Goal: Obtain resource: Download file/media

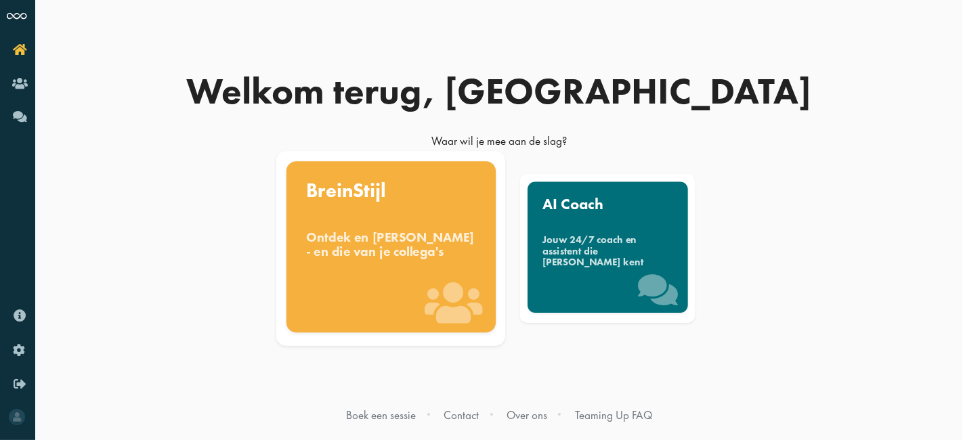
click at [392, 249] on div "Ontdek en benut jouw denkstijl - en die van je collega's" at bounding box center [391, 245] width 170 height 30
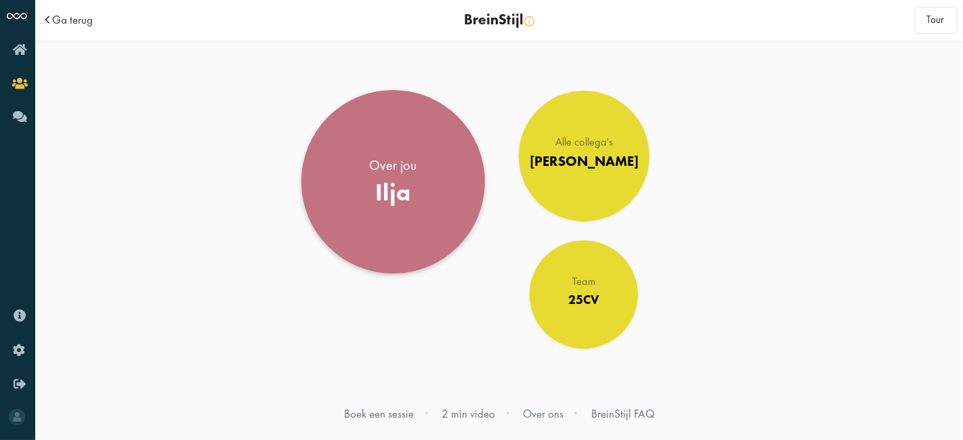
click at [398, 241] on link "Over jou Ilja" at bounding box center [394, 182] width 184 height 184
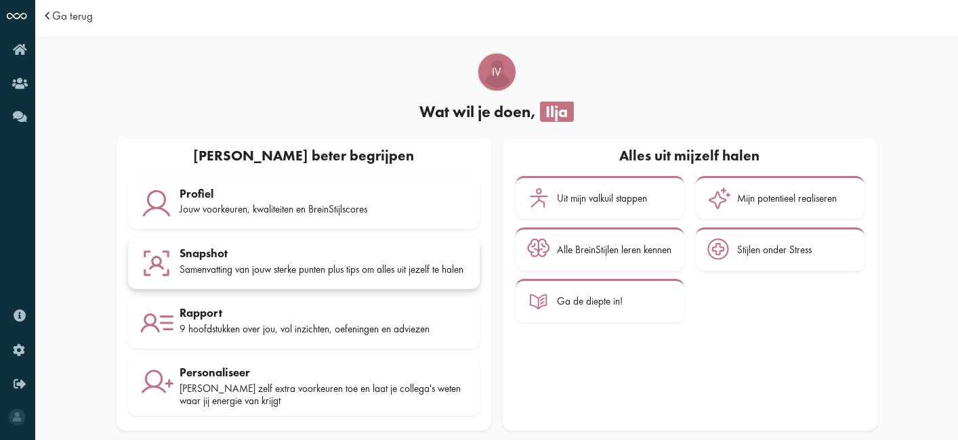
scroll to position [19, 0]
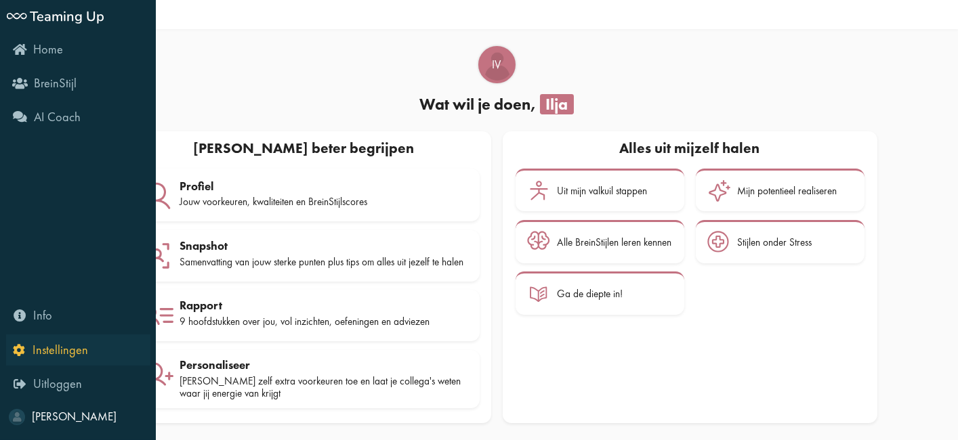
click at [25, 353] on icon "Instellingen" at bounding box center [50, 350] width 75 height 13
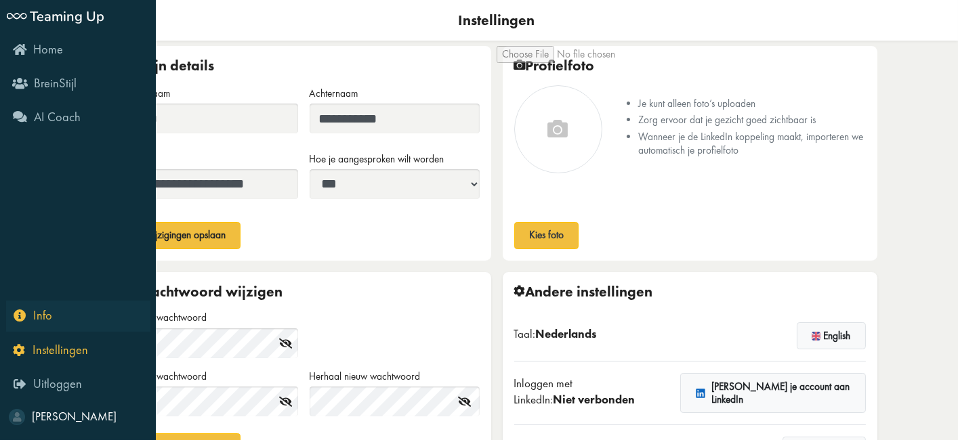
click at [27, 306] on link "Info" at bounding box center [78, 316] width 144 height 31
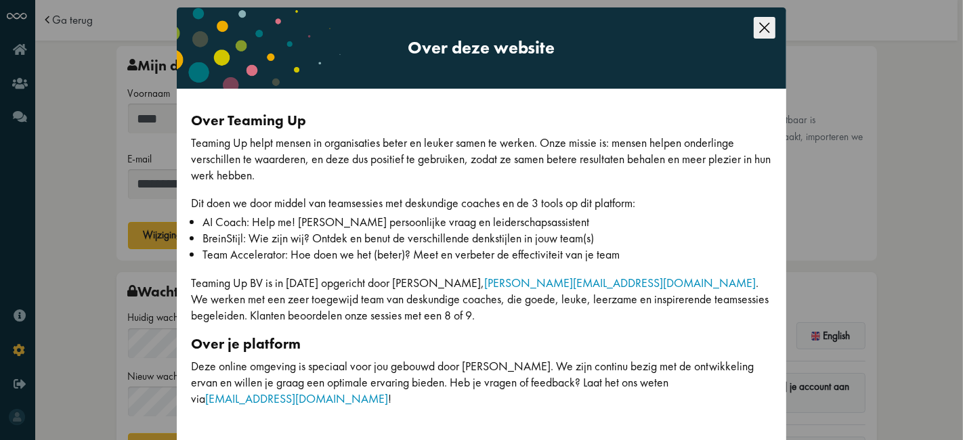
click at [113, 264] on div "Over deze website Over Teaming Up Teaming Up helpt mensen in organisaties beter…" at bounding box center [481, 220] width 963 height 440
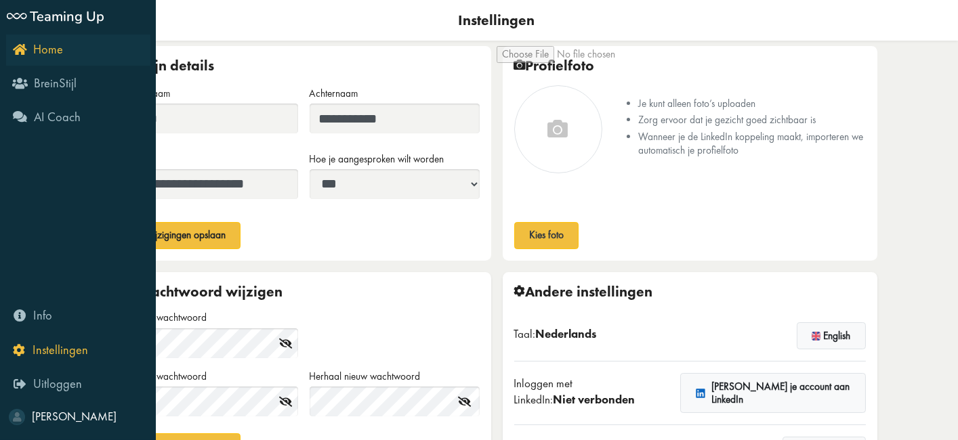
click at [13, 49] on icon "Home" at bounding box center [38, 49] width 50 height 13
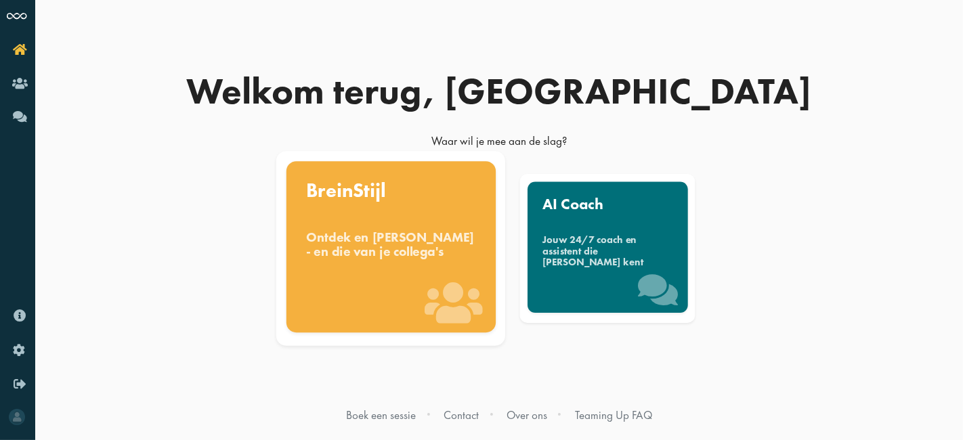
click at [358, 234] on div "Ontdek en [PERSON_NAME] - en die van je collega's" at bounding box center [391, 245] width 170 height 30
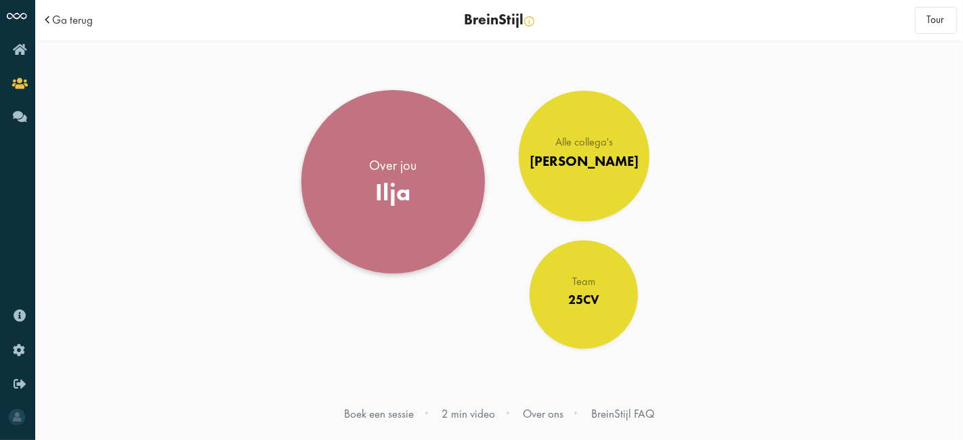
click at [366, 223] on link "Over jou Ilja" at bounding box center [394, 182] width 184 height 184
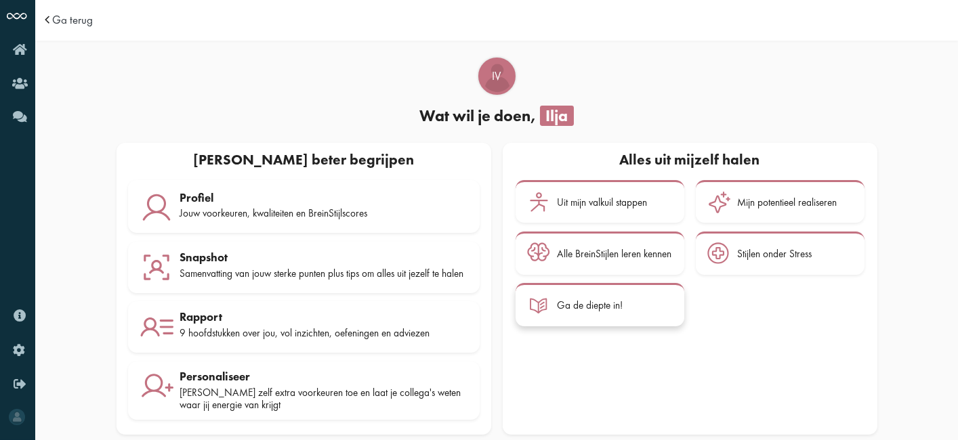
click at [596, 316] on div "Ga de diepte in!" at bounding box center [615, 306] width 115 height 24
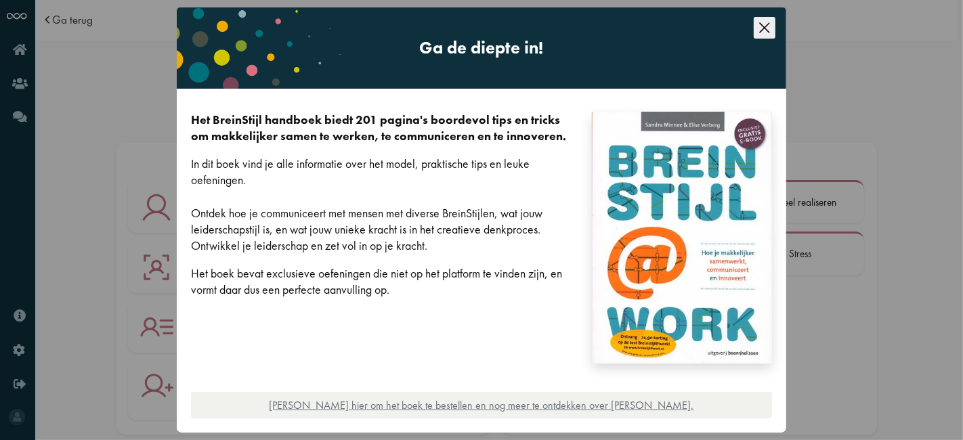
click at [754, 19] on icon "Close this dialog" at bounding box center [765, 28] width 22 height 22
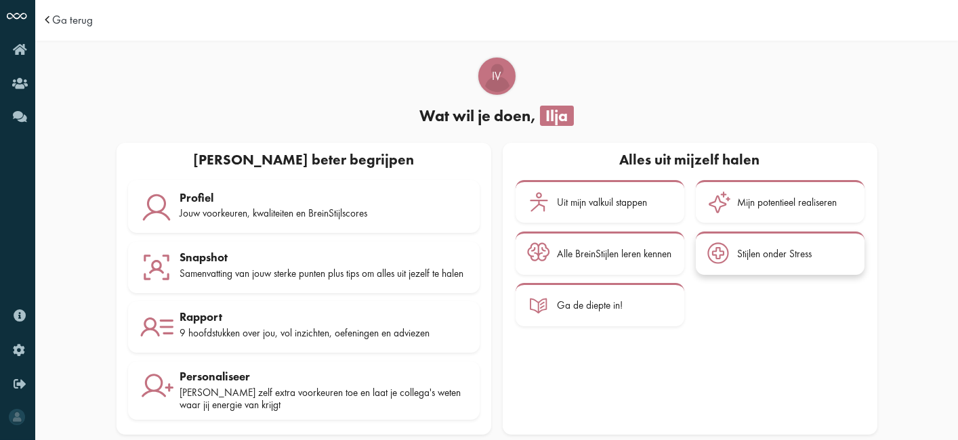
click at [736, 266] on div at bounding box center [722, 255] width 30 height 24
click at [295, 335] on div "9 hoofdstukken over jou, vol inzichten, oefeningen en adviezen" at bounding box center [324, 333] width 288 height 12
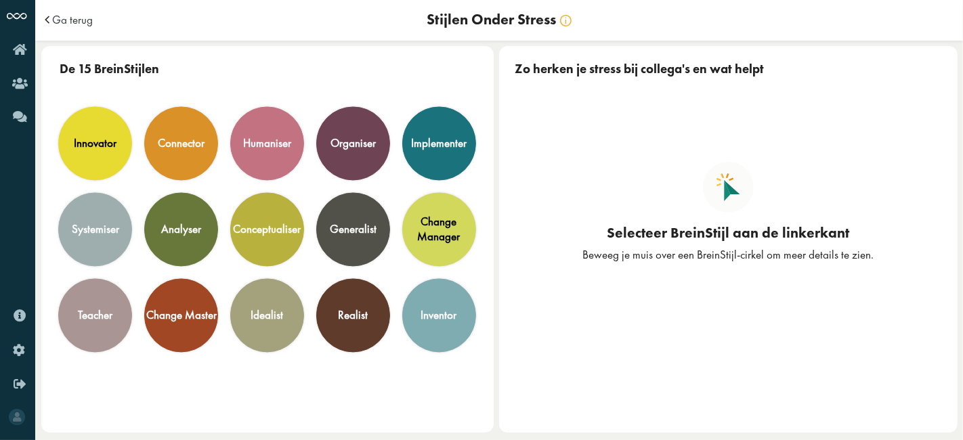
click at [48, 14] on span at bounding box center [49, 20] width 14 height 12
click at [48, 18] on span at bounding box center [49, 20] width 14 height 12
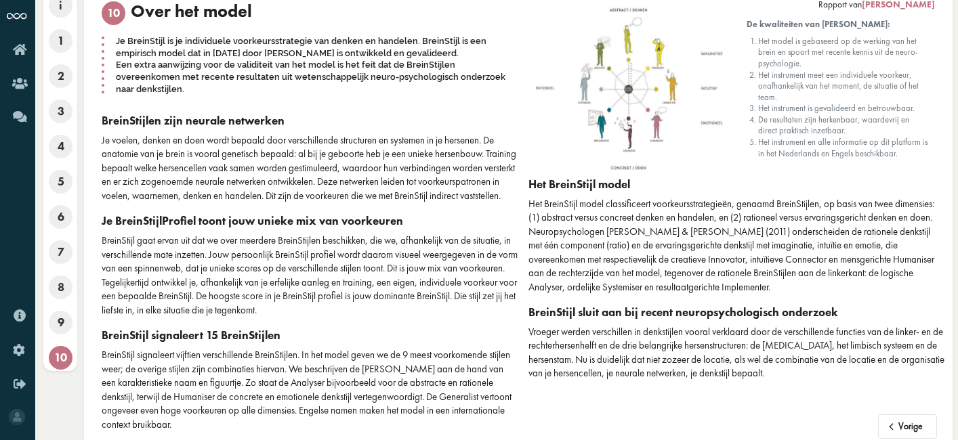
scroll to position [89, 0]
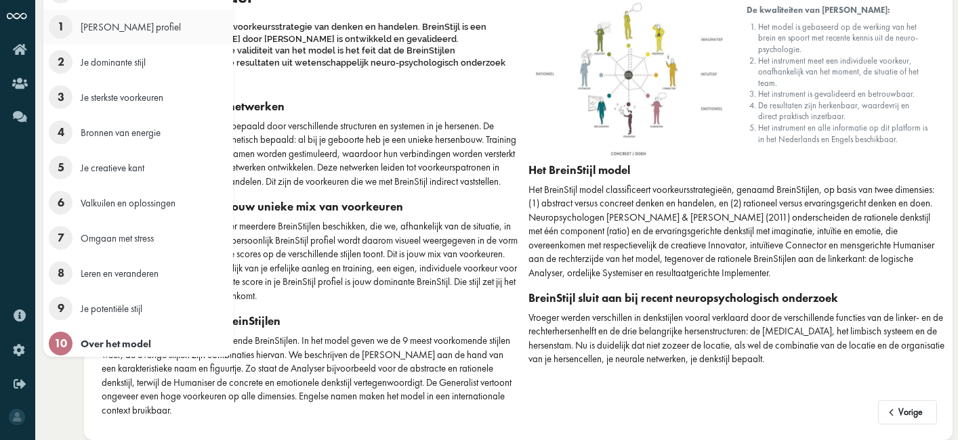
click at [45, 12] on li "1 Je BreinStijl profiel" at bounding box center [138, 26] width 190 height 35
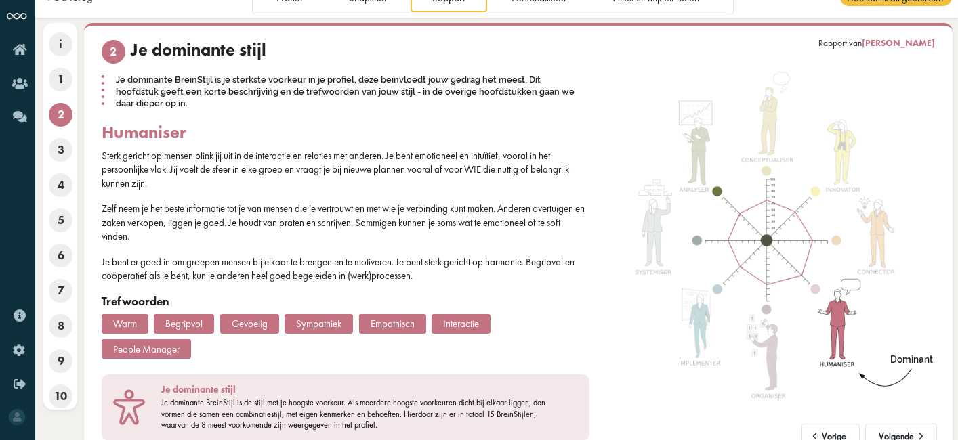
scroll to position [0, 0]
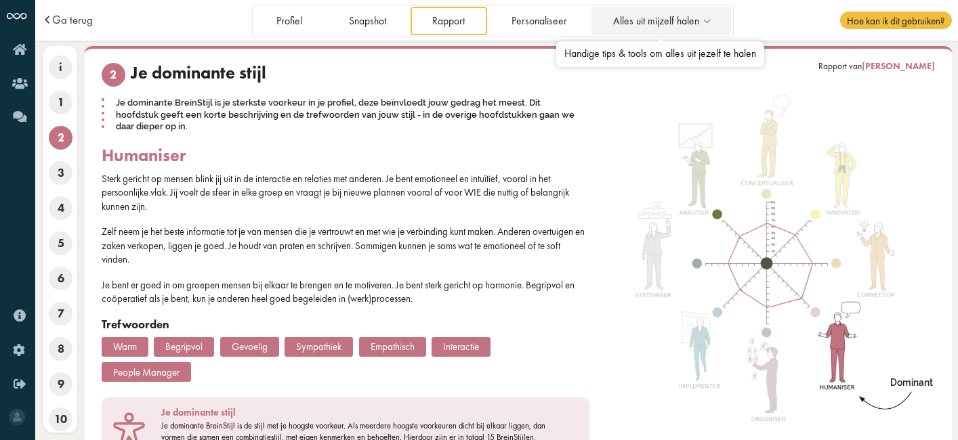
click at [681, 26] on span "Alles uit mijzelf halen" at bounding box center [657, 22] width 86 height 12
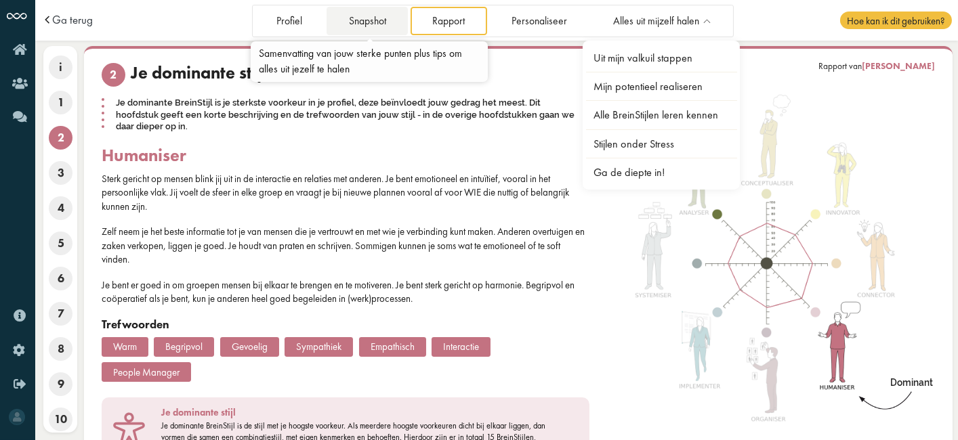
click at [329, 22] on link "Snapshot" at bounding box center [367, 21] width 81 height 28
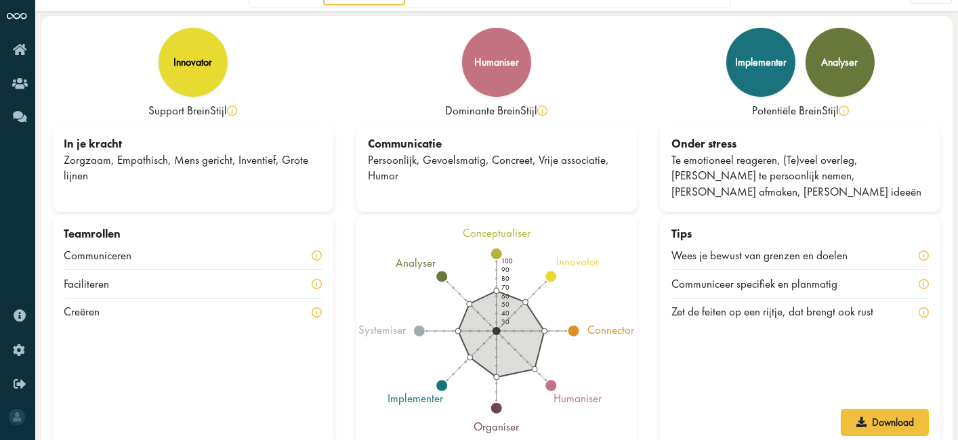
scroll to position [45, 0]
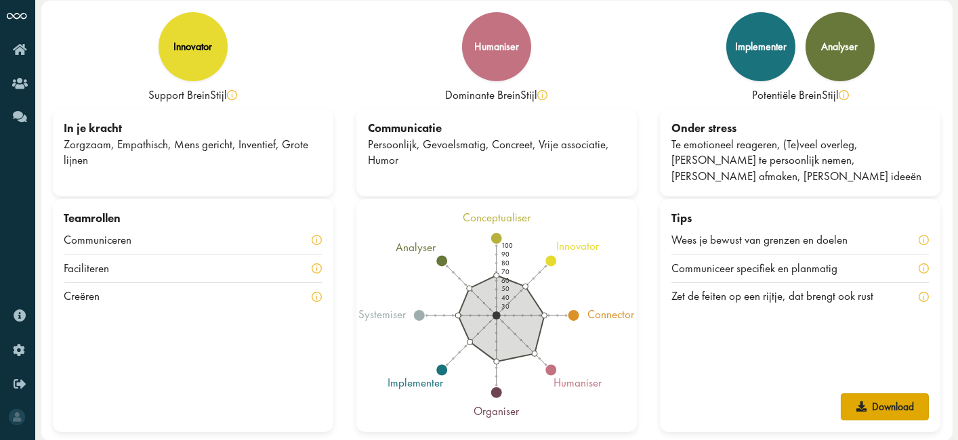
click at [872, 396] on link "Download" at bounding box center [885, 407] width 88 height 27
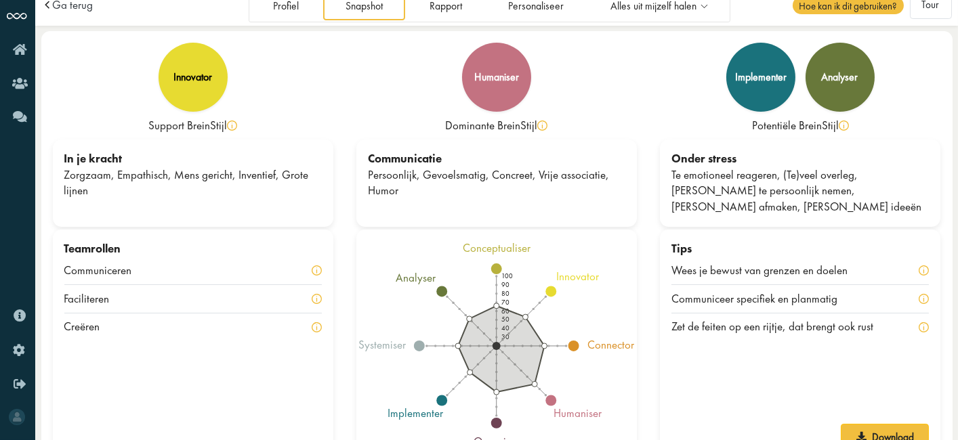
scroll to position [0, 0]
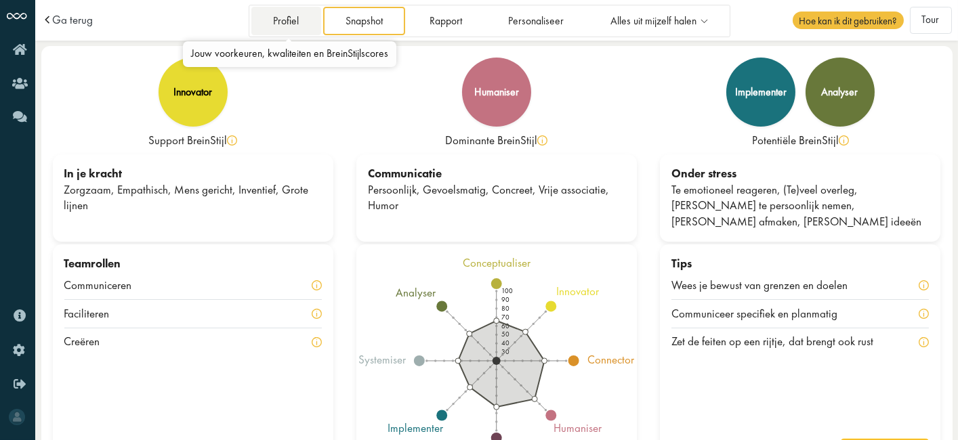
click at [315, 23] on link "Profiel" at bounding box center [286, 21] width 70 height 28
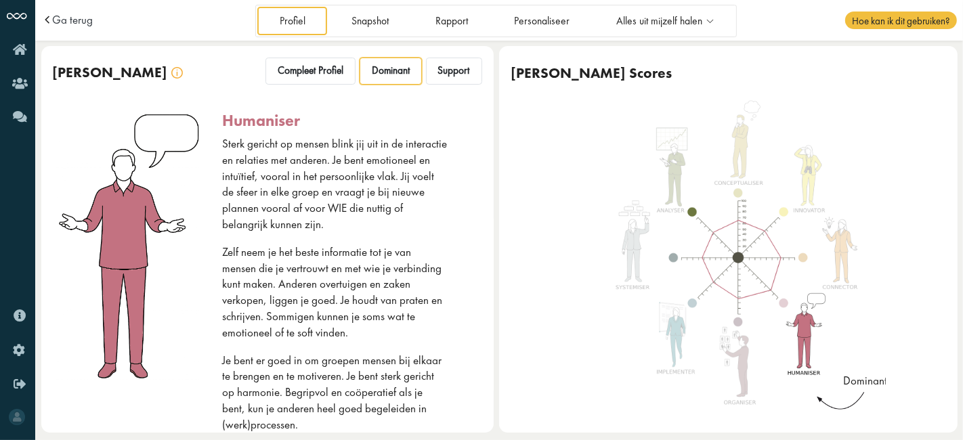
click at [419, 262] on p "Zelf neem je het beste informatie tot je van mensen die je vertrouwt en met wie…" at bounding box center [335, 293] width 226 height 97
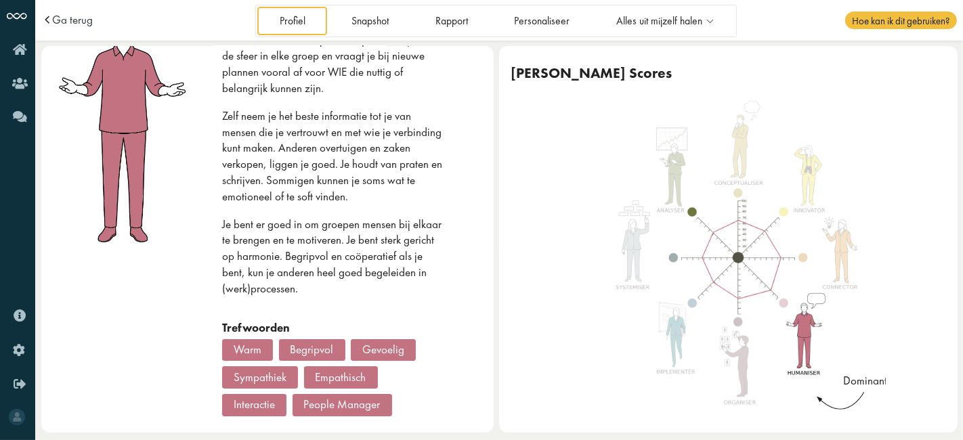
scroll to position [136, 0]
click at [358, 22] on link "Snapshot" at bounding box center [370, 21] width 81 height 28
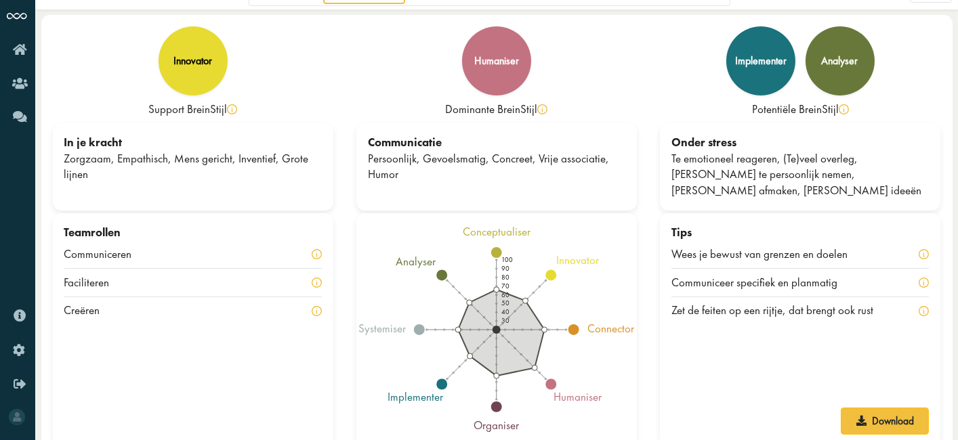
scroll to position [45, 0]
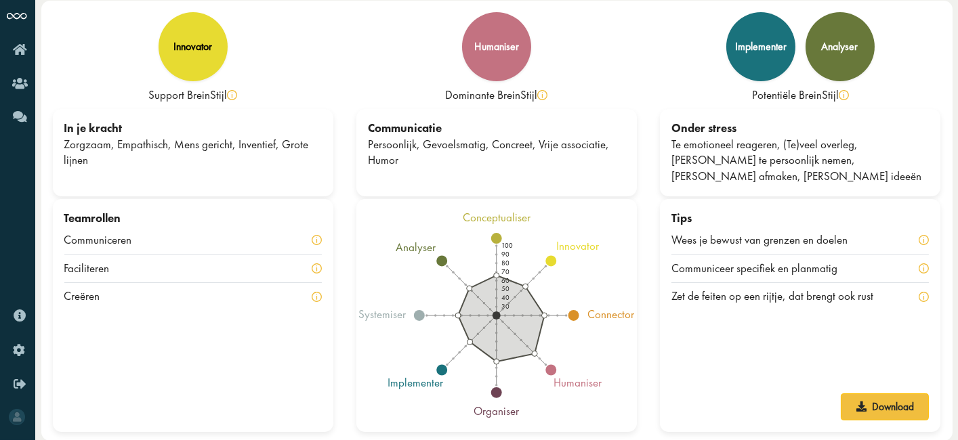
click at [579, 308] on icon "100 90 80 70 60 50 40 30 conceptualiser innovator connector humaniser organiser…" at bounding box center [496, 316] width 275 height 216
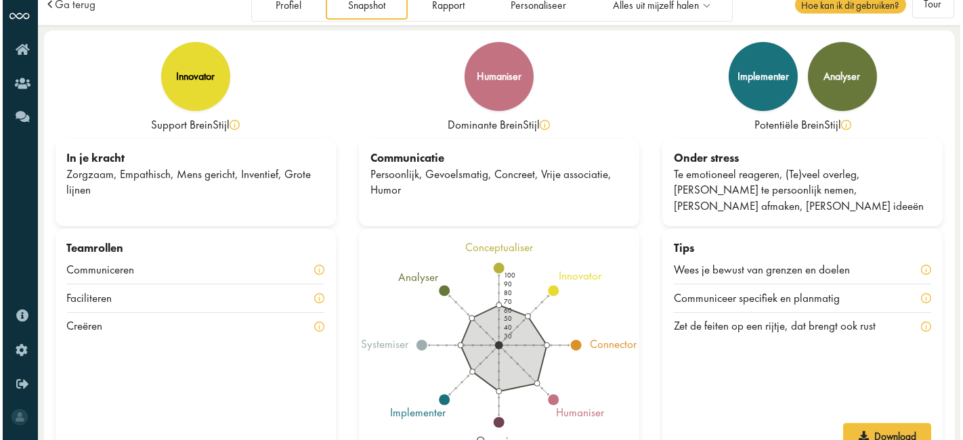
scroll to position [0, 0]
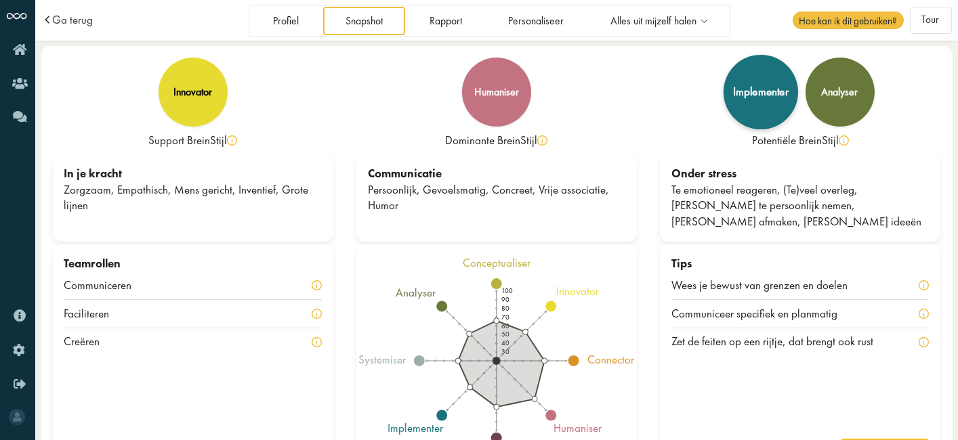
click at [749, 110] on div "implementer" at bounding box center [761, 92] width 75 height 75
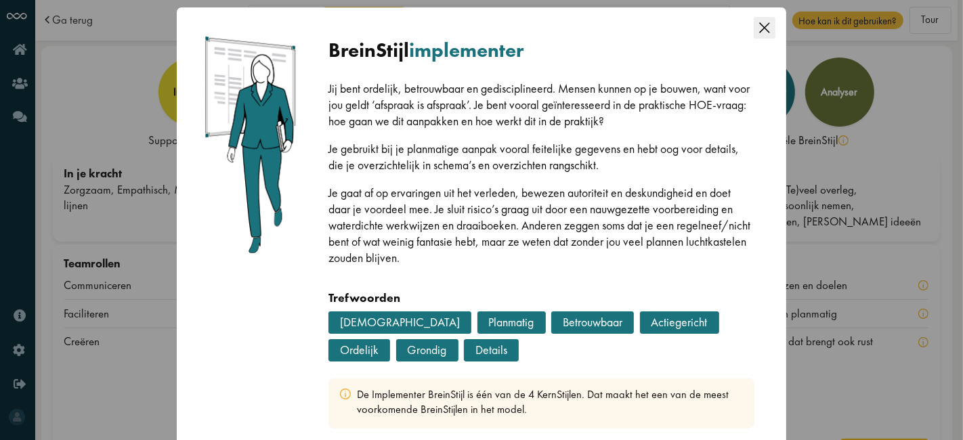
click at [761, 31] on icon "Close this dialog" at bounding box center [765, 28] width 22 height 22
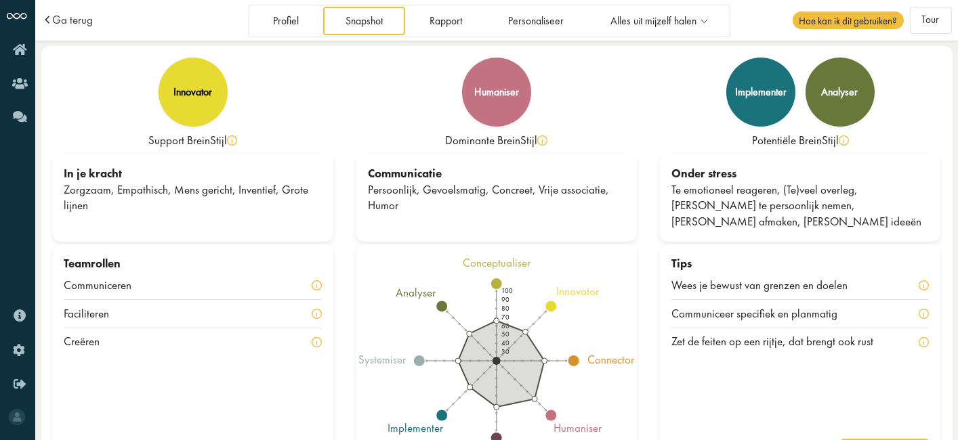
click at [852, 96] on div "analyser" at bounding box center [840, 92] width 37 height 11
